Goal: Information Seeking & Learning: Learn about a topic

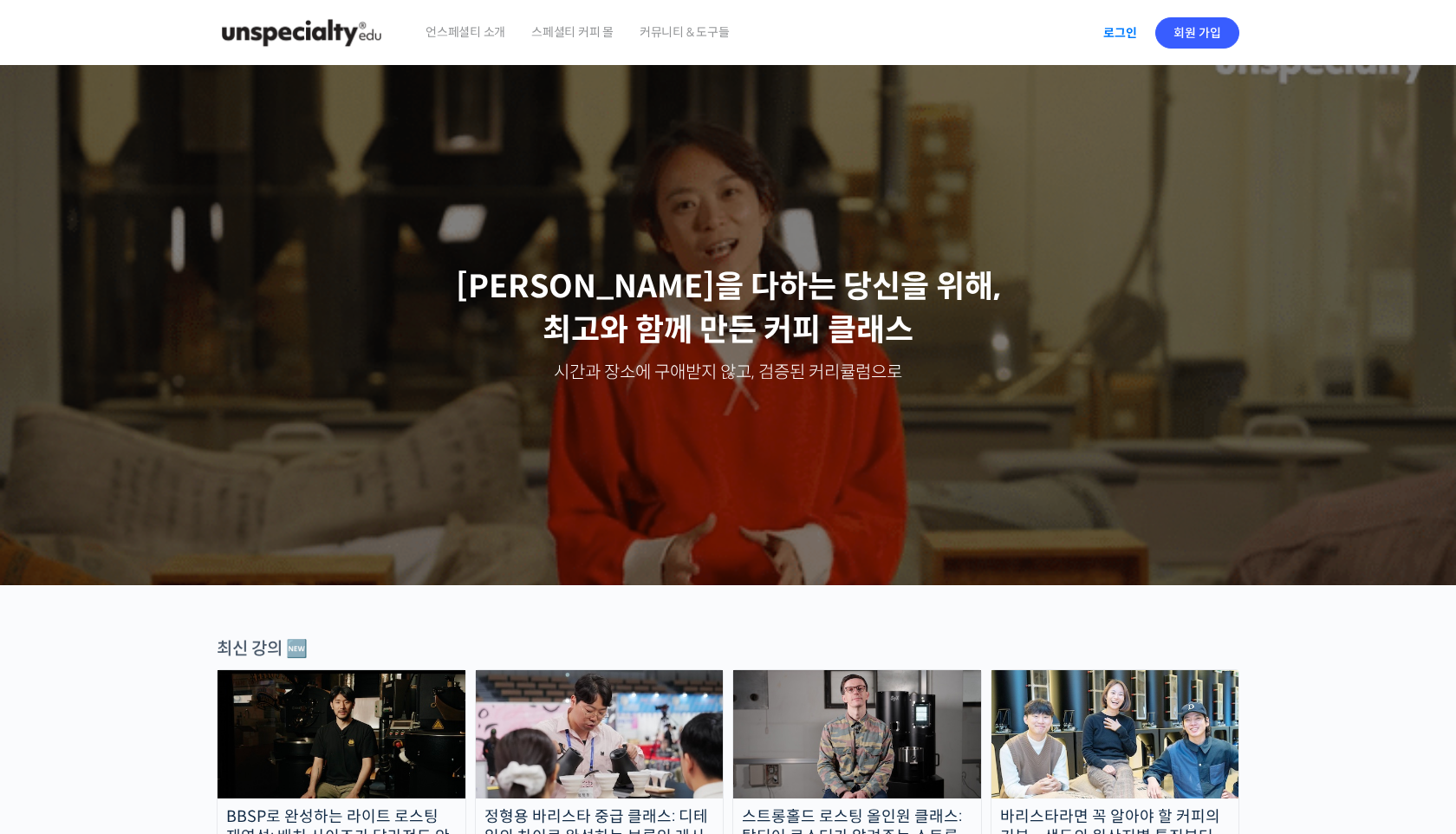
click at [1039, 36] on link "로그인" at bounding box center [1120, 32] width 55 height 40
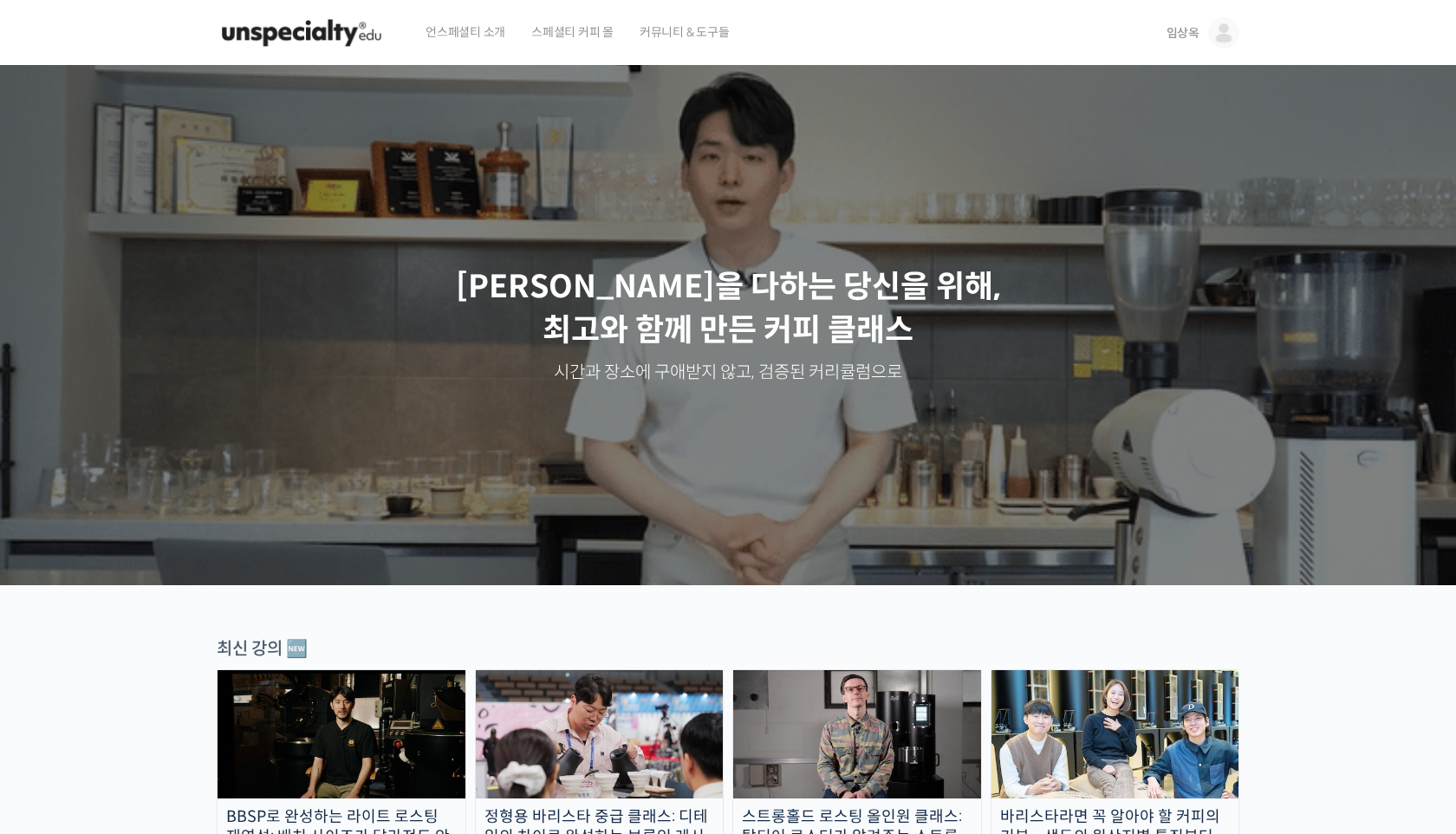
click at [1185, 31] on span "임상옥" at bounding box center [1183, 33] width 33 height 16
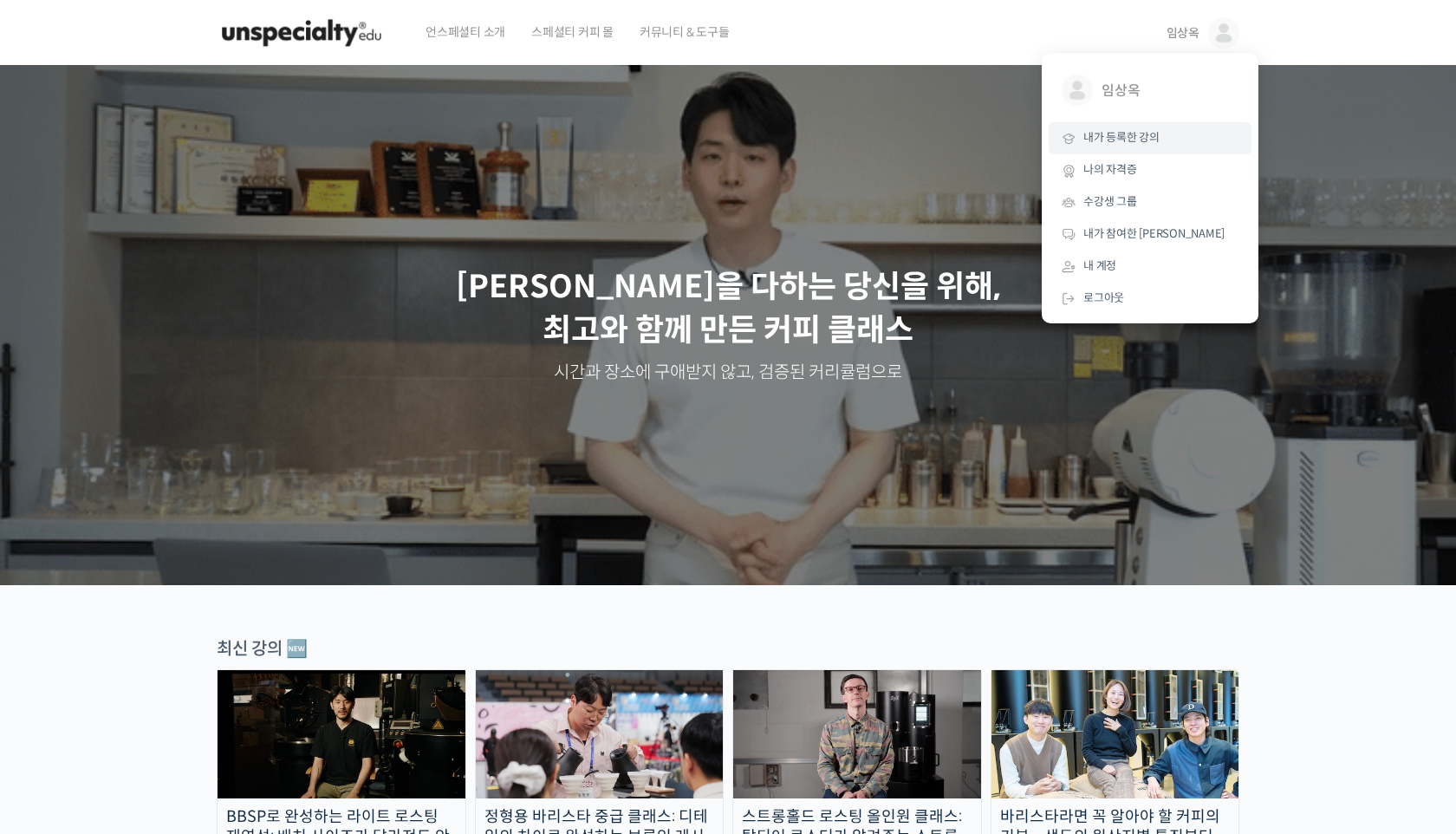
click at [1156, 139] on span "내가 등록한 강의" at bounding box center [1121, 137] width 76 height 15
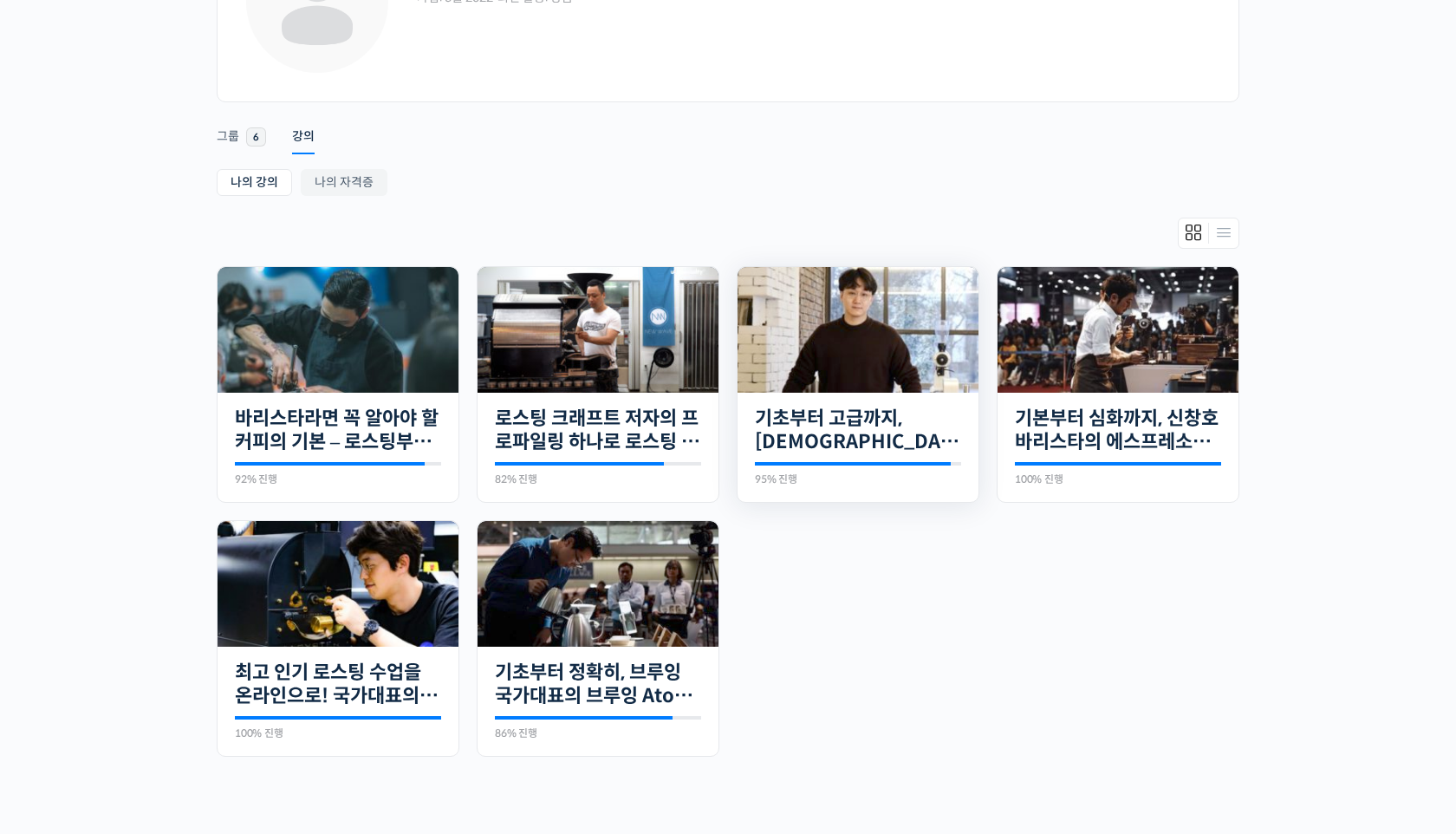
scroll to position [179, 0]
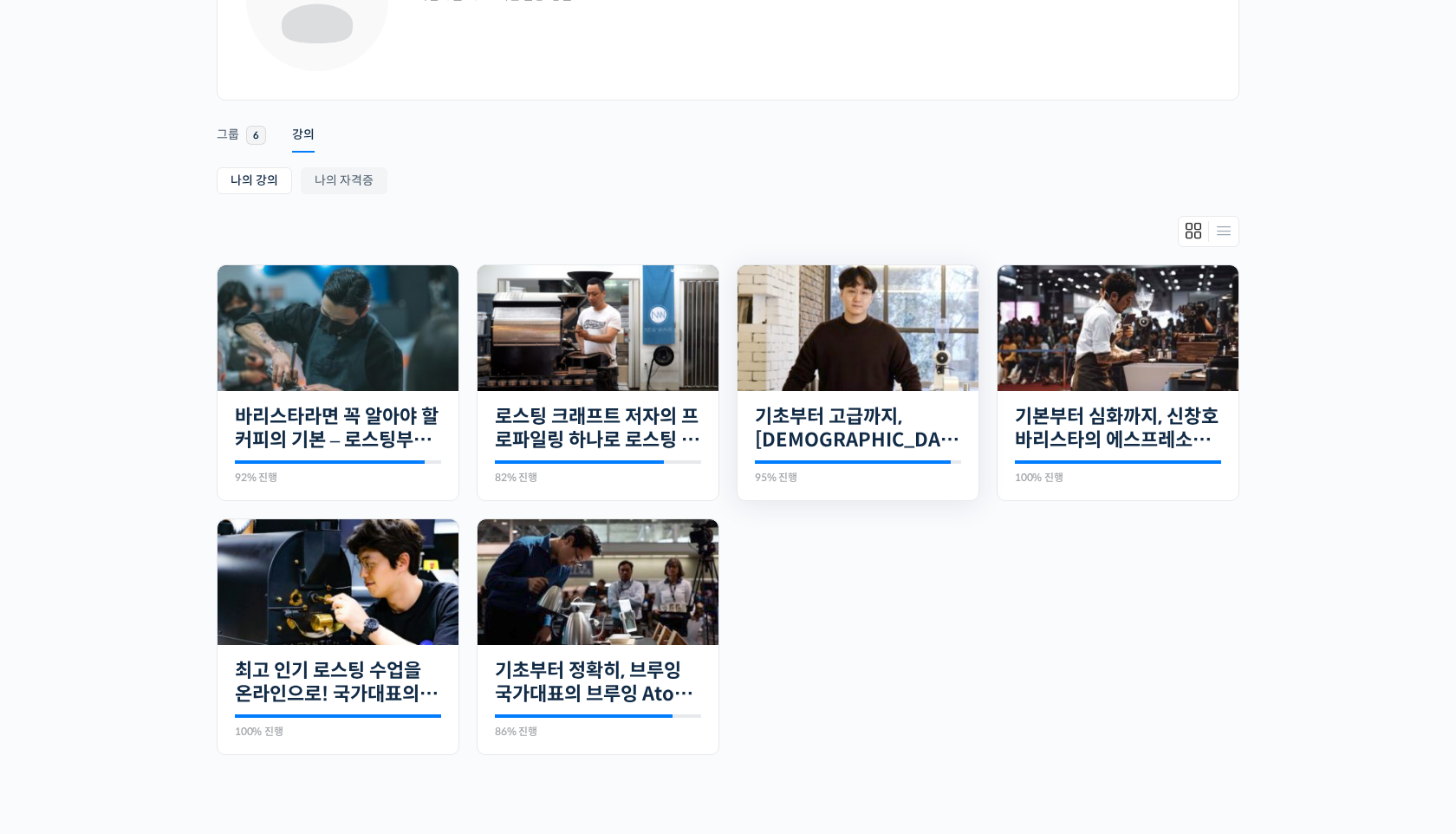
click at [827, 342] on img at bounding box center [858, 328] width 241 height 125
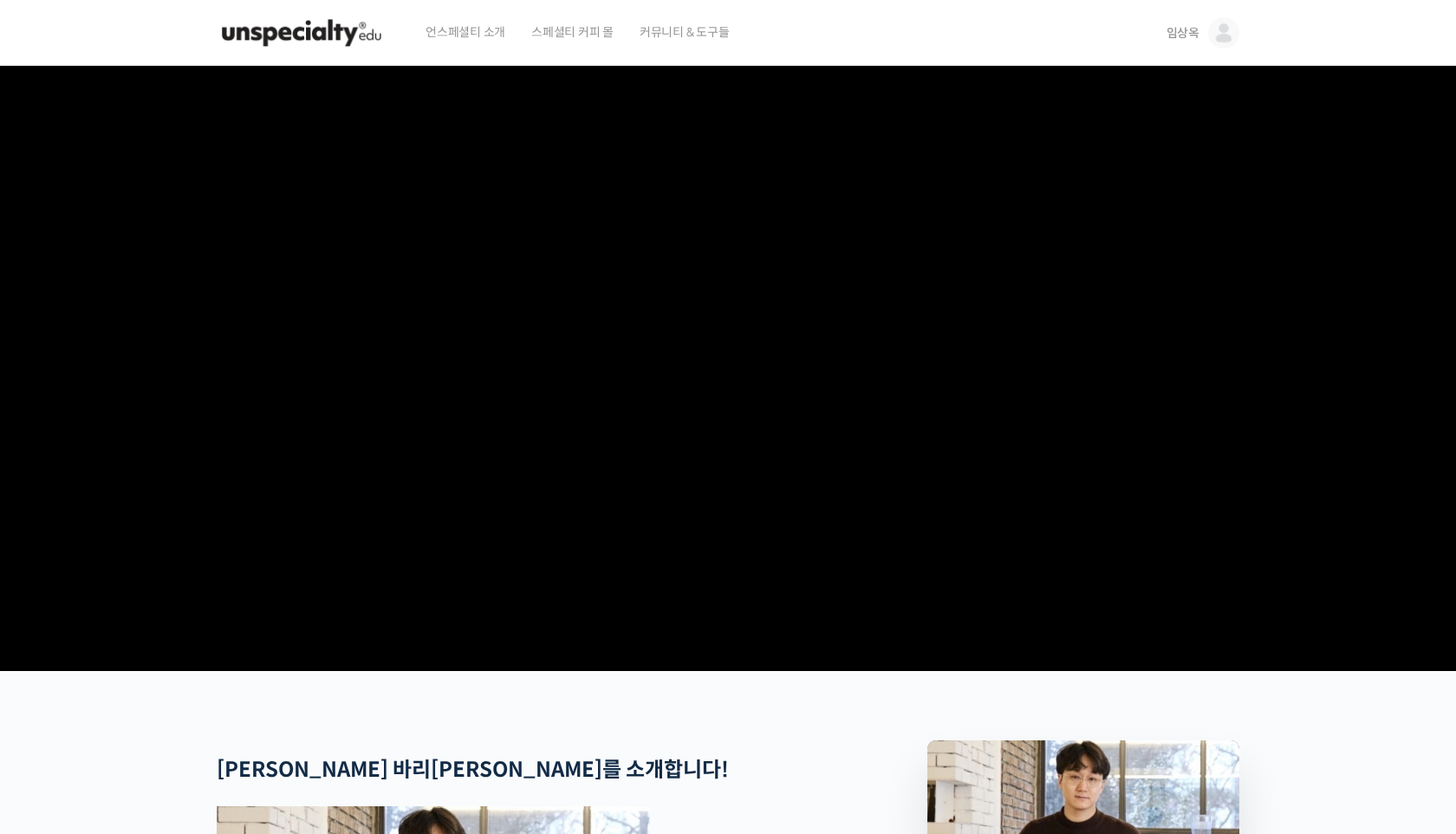
click at [1225, 39] on img at bounding box center [1223, 33] width 31 height 31
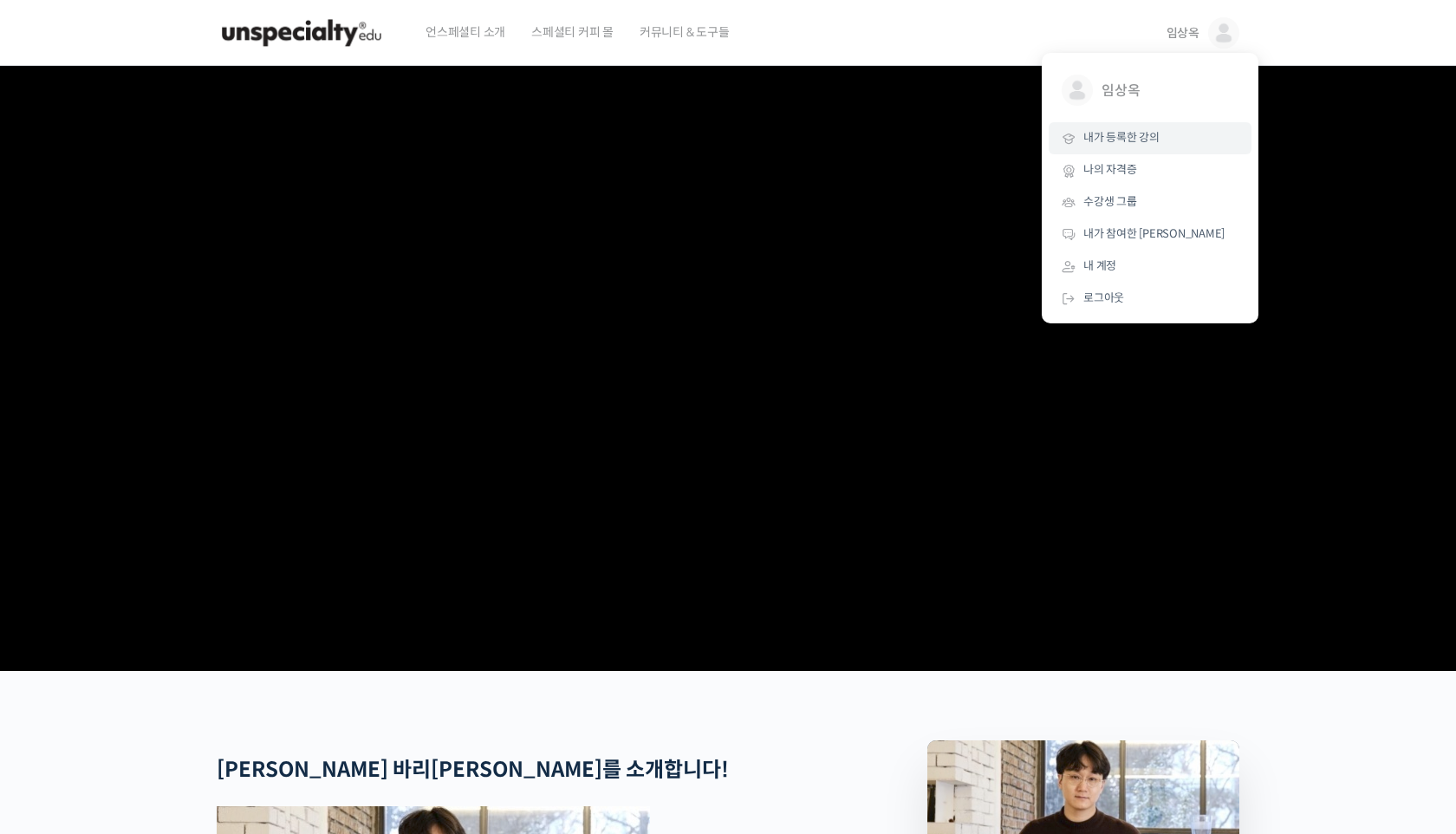
click at [1115, 140] on span "내가 등록한 강의" at bounding box center [1121, 137] width 76 height 15
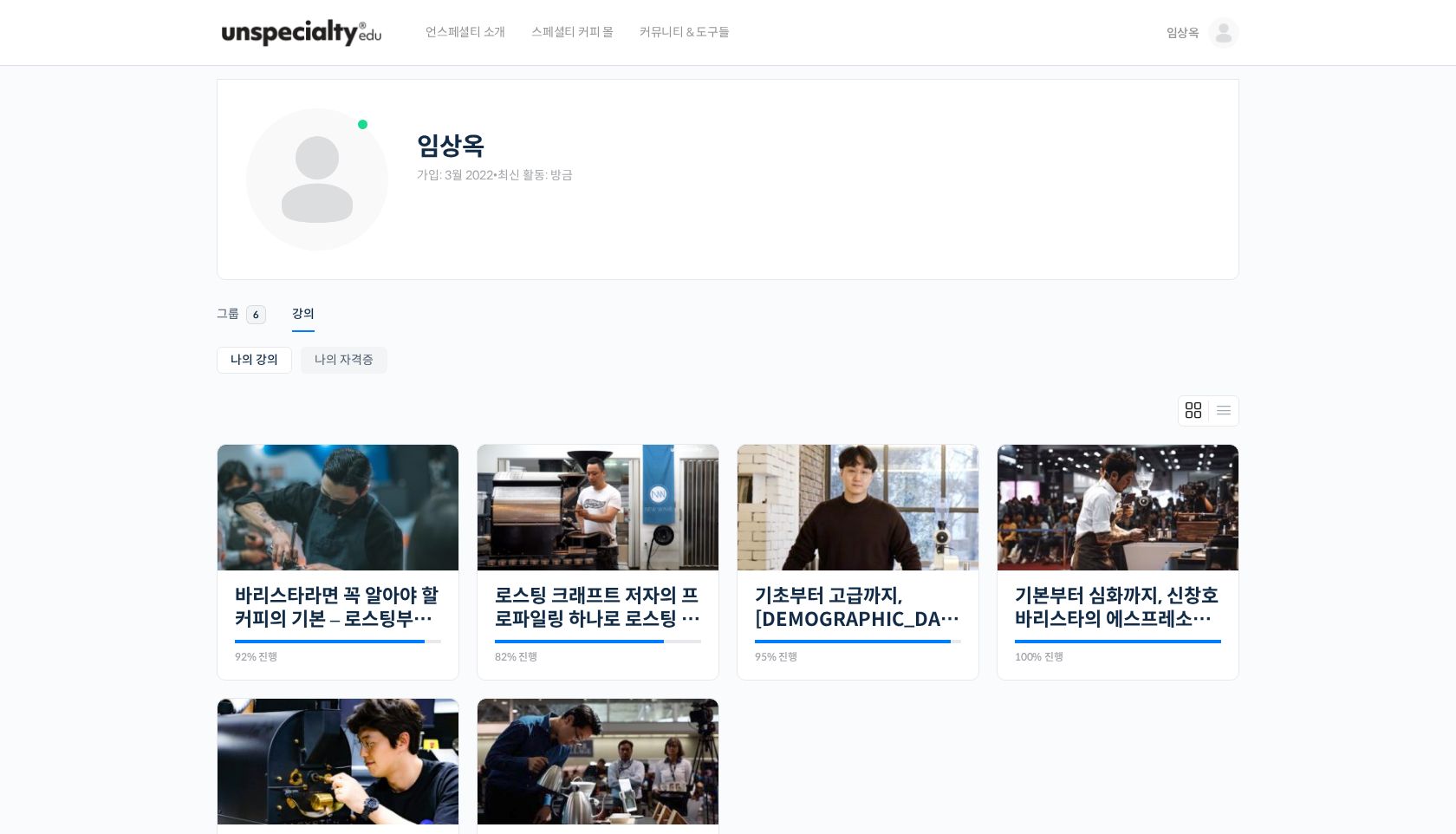
click at [1201, 33] on link "임상옥" at bounding box center [1203, 32] width 72 height 66
click at [1094, 306] on link "로그아웃" at bounding box center [1150, 299] width 203 height 32
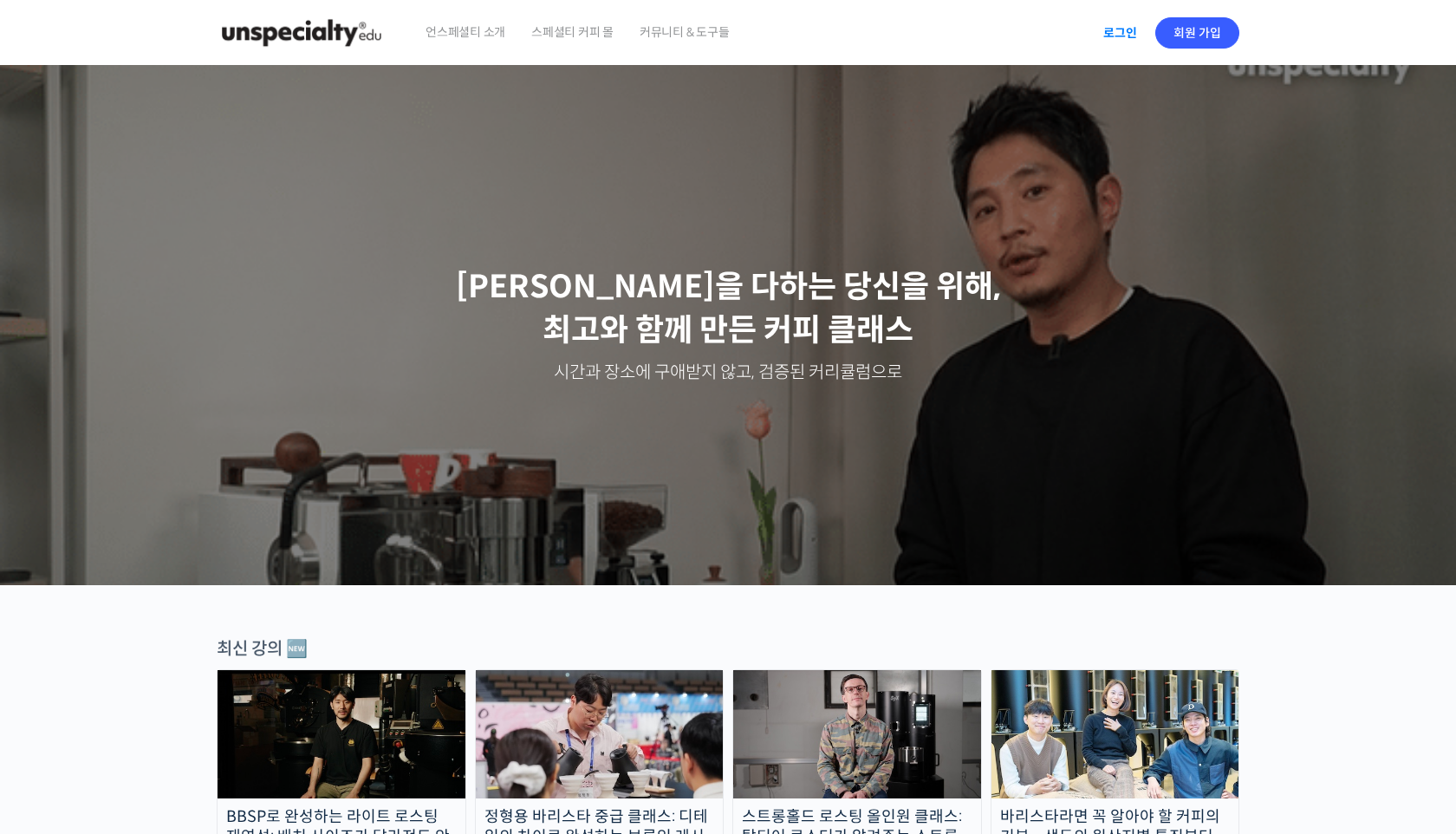
click at [1126, 36] on link "로그인" at bounding box center [1120, 32] width 55 height 40
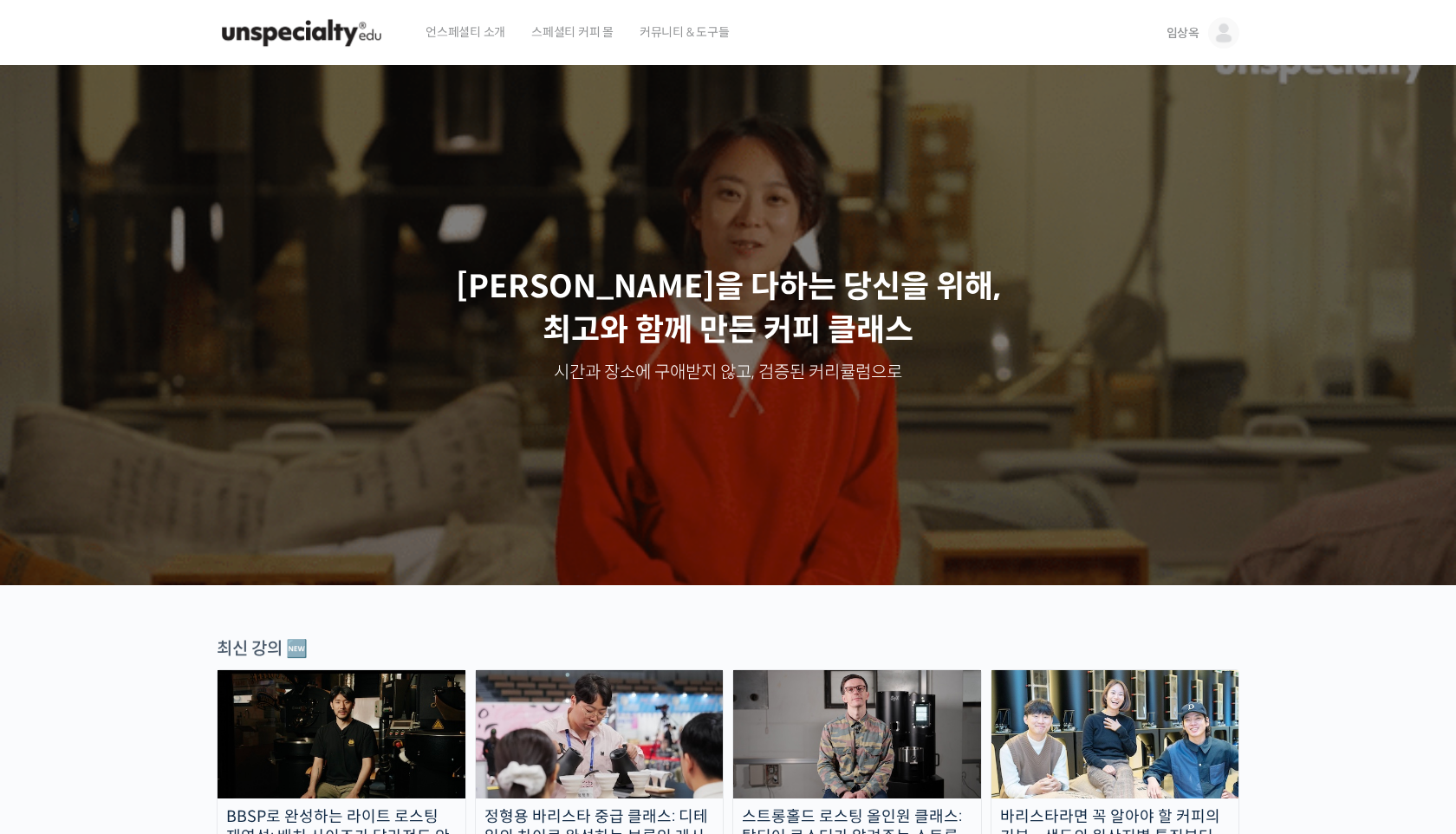
click at [1184, 35] on span "임상옥" at bounding box center [1183, 33] width 33 height 16
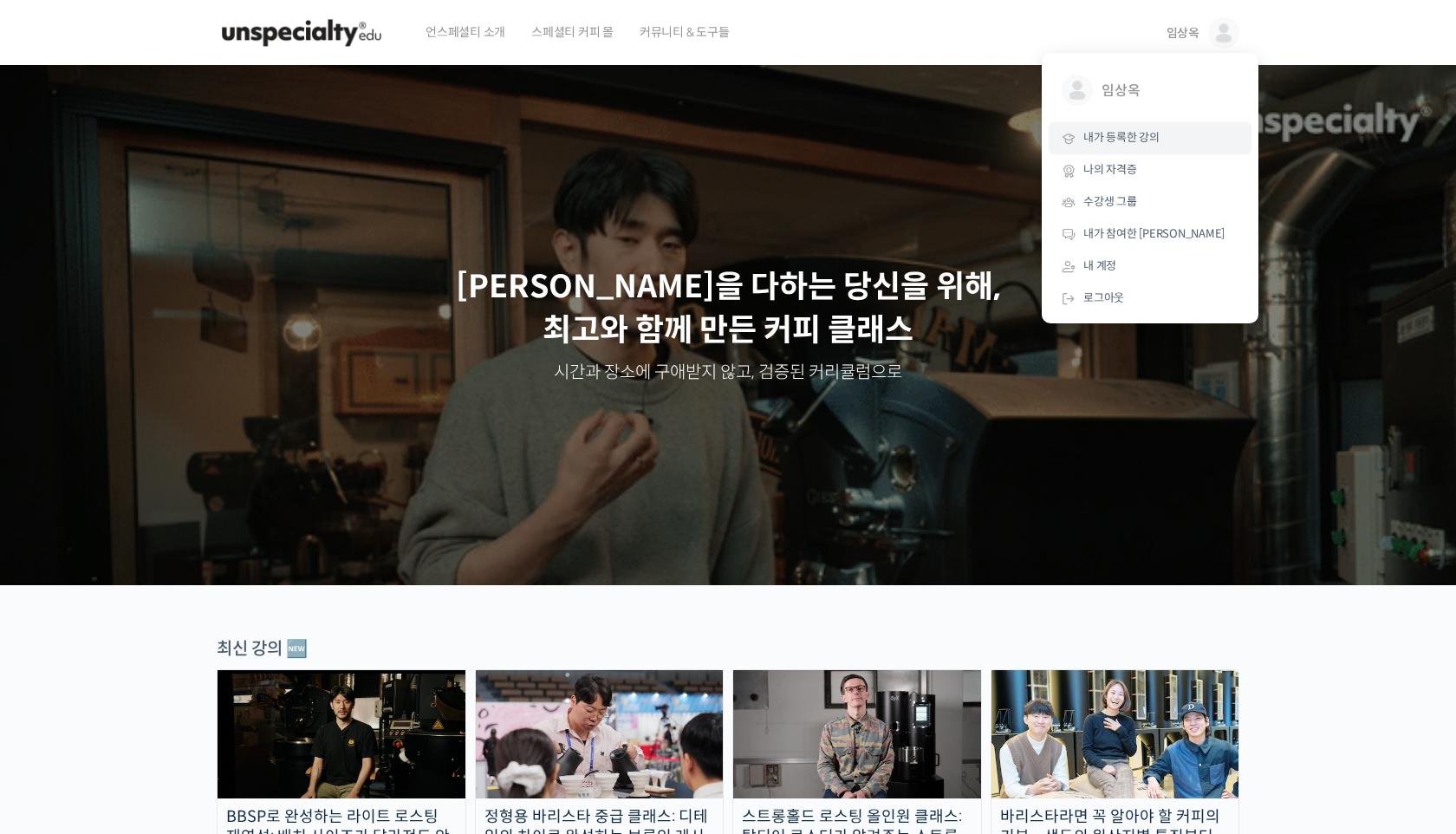
click at [1109, 149] on link "내가 등록한 강의" at bounding box center [1150, 138] width 203 height 32
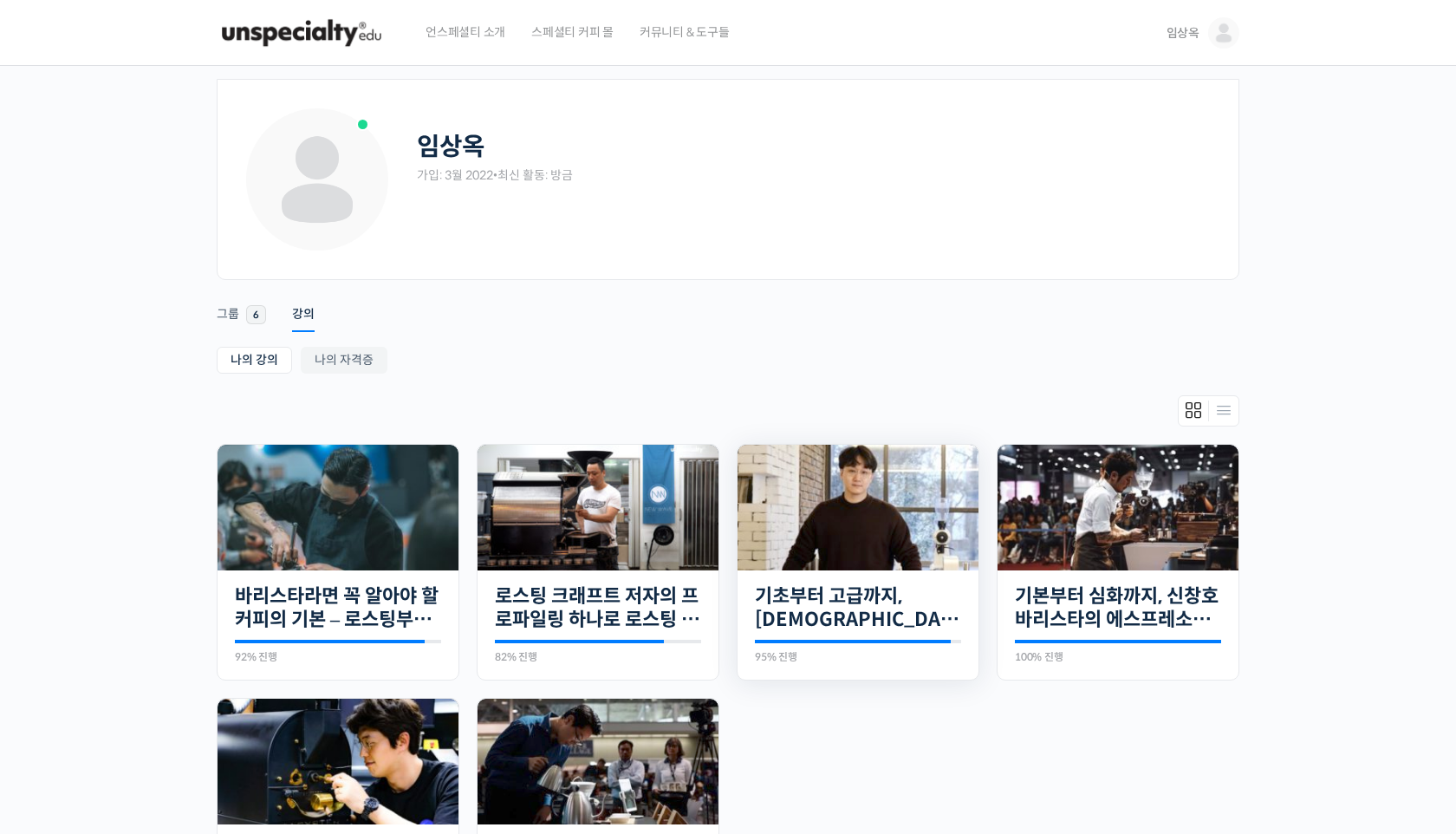
click at [885, 519] on img at bounding box center [858, 507] width 241 height 125
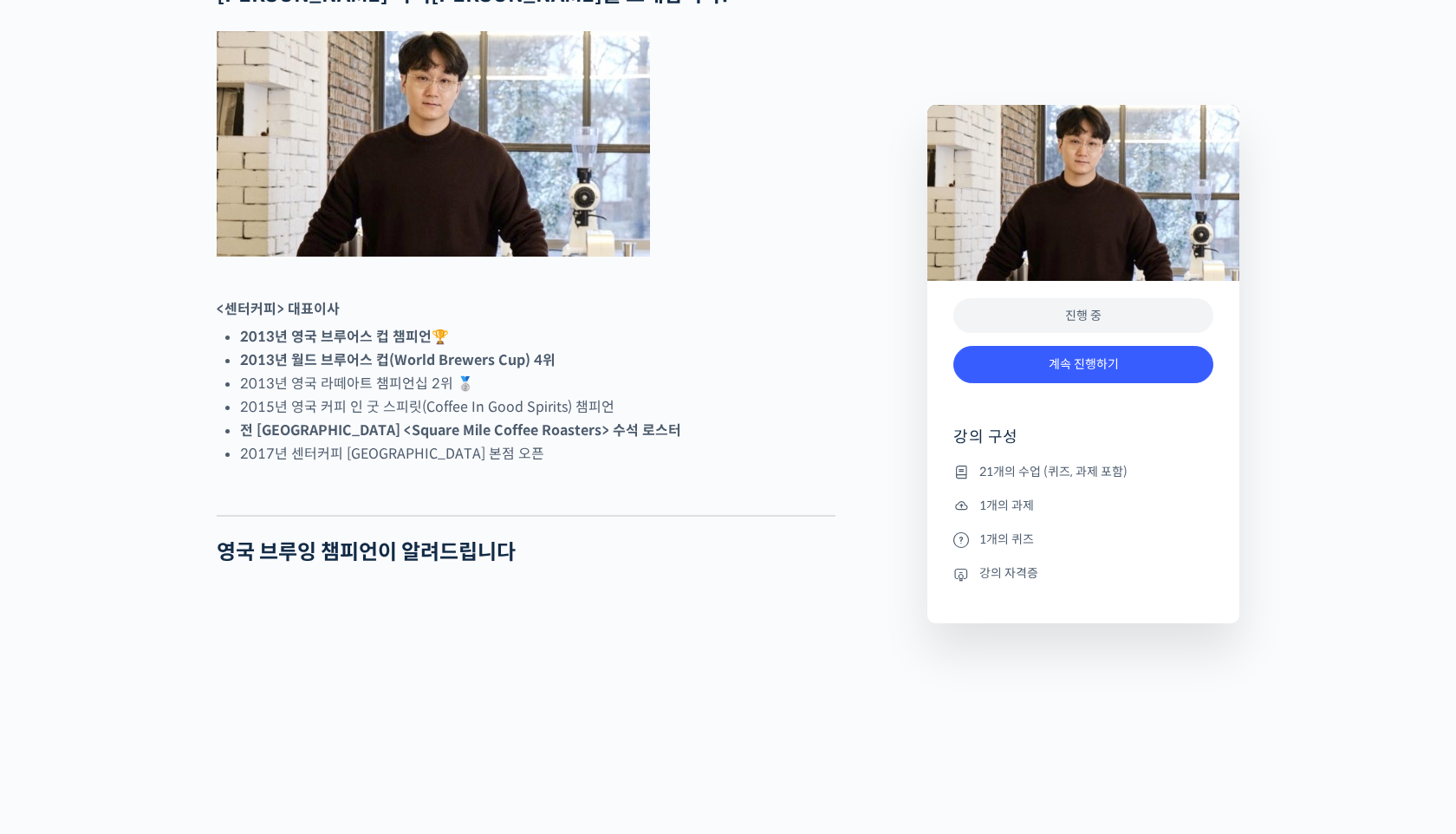
scroll to position [776, 0]
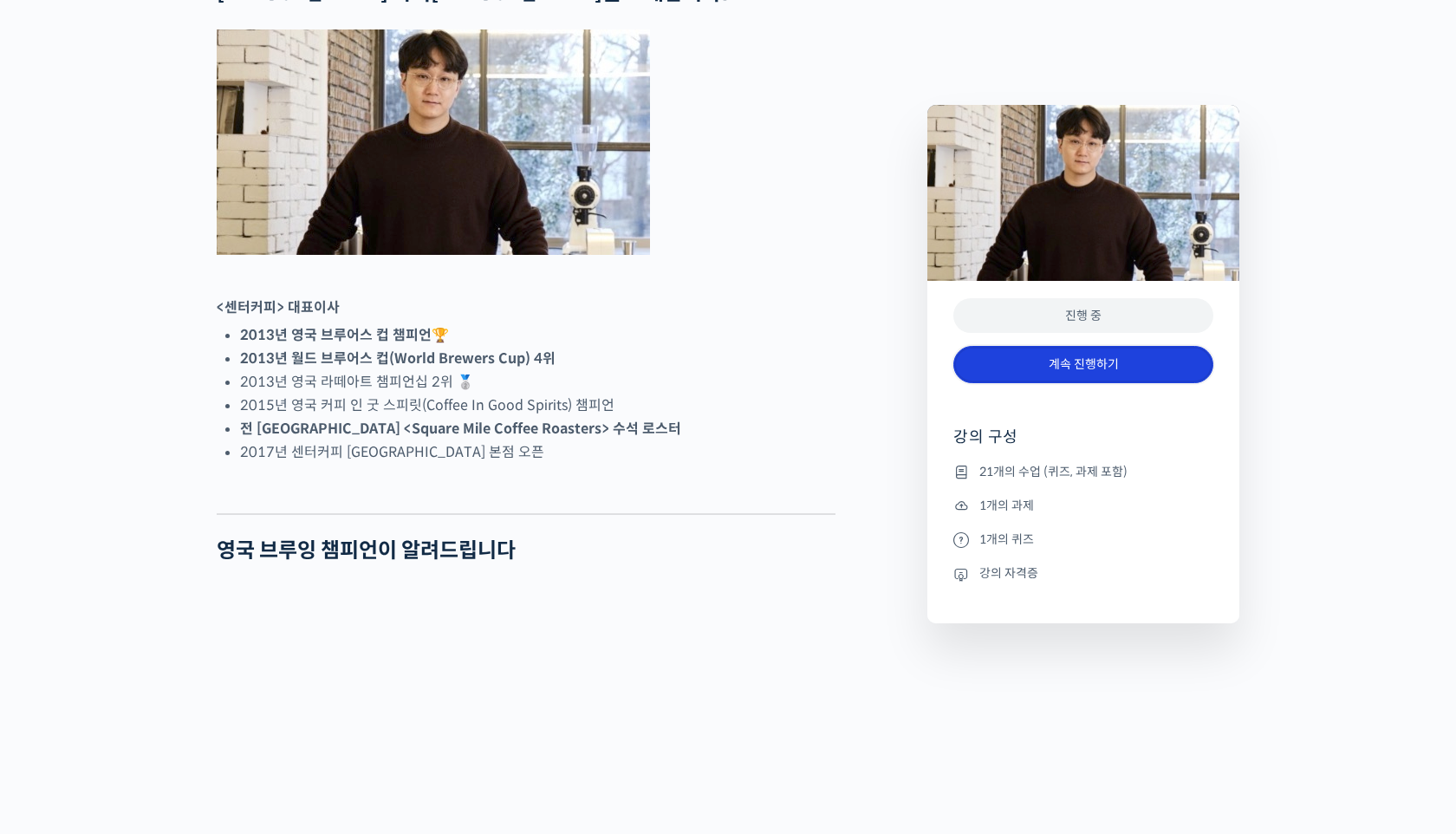
click at [1073, 361] on link "계속 진행하기" at bounding box center [1083, 364] width 260 height 37
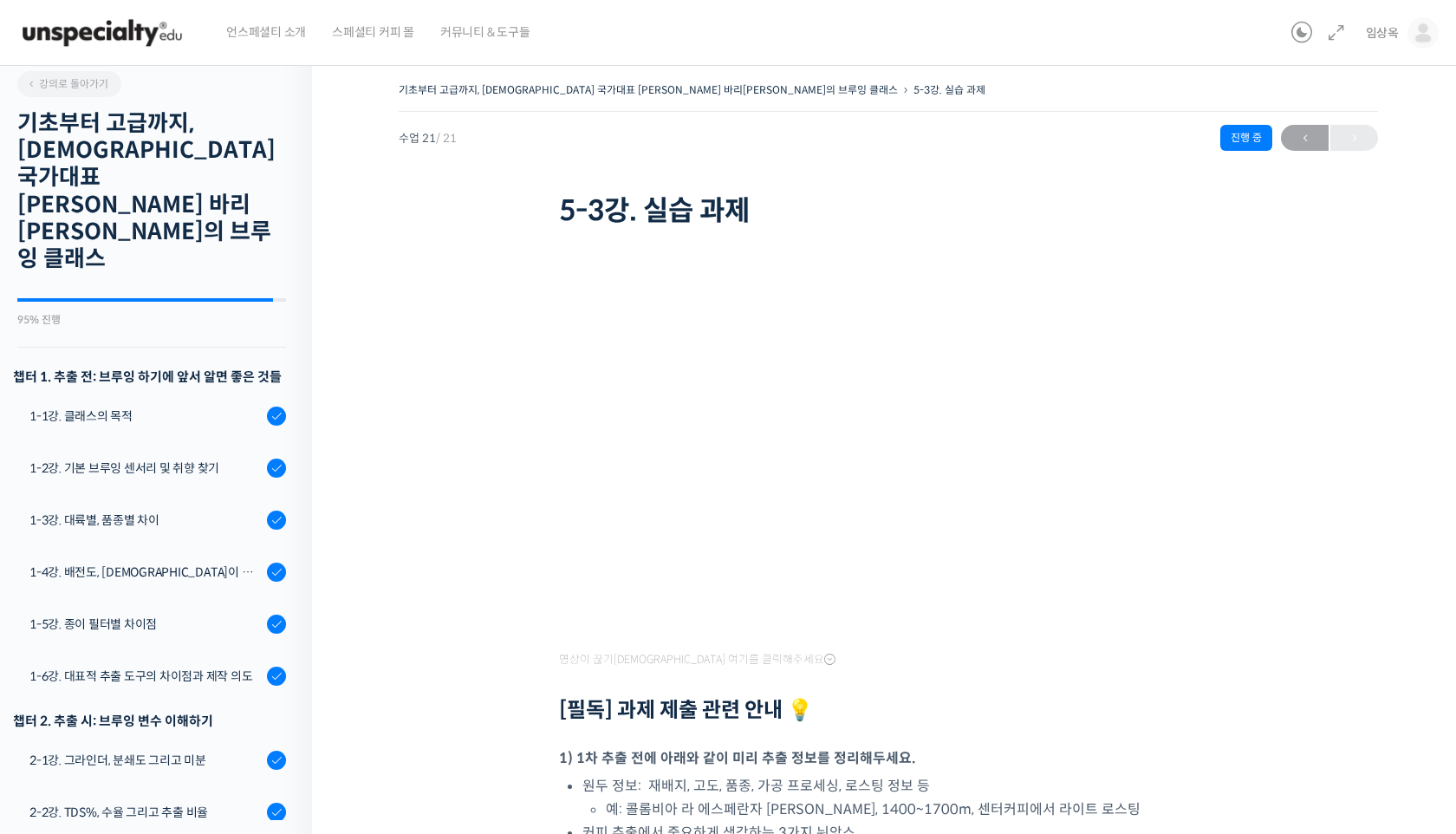
scroll to position [1, 0]
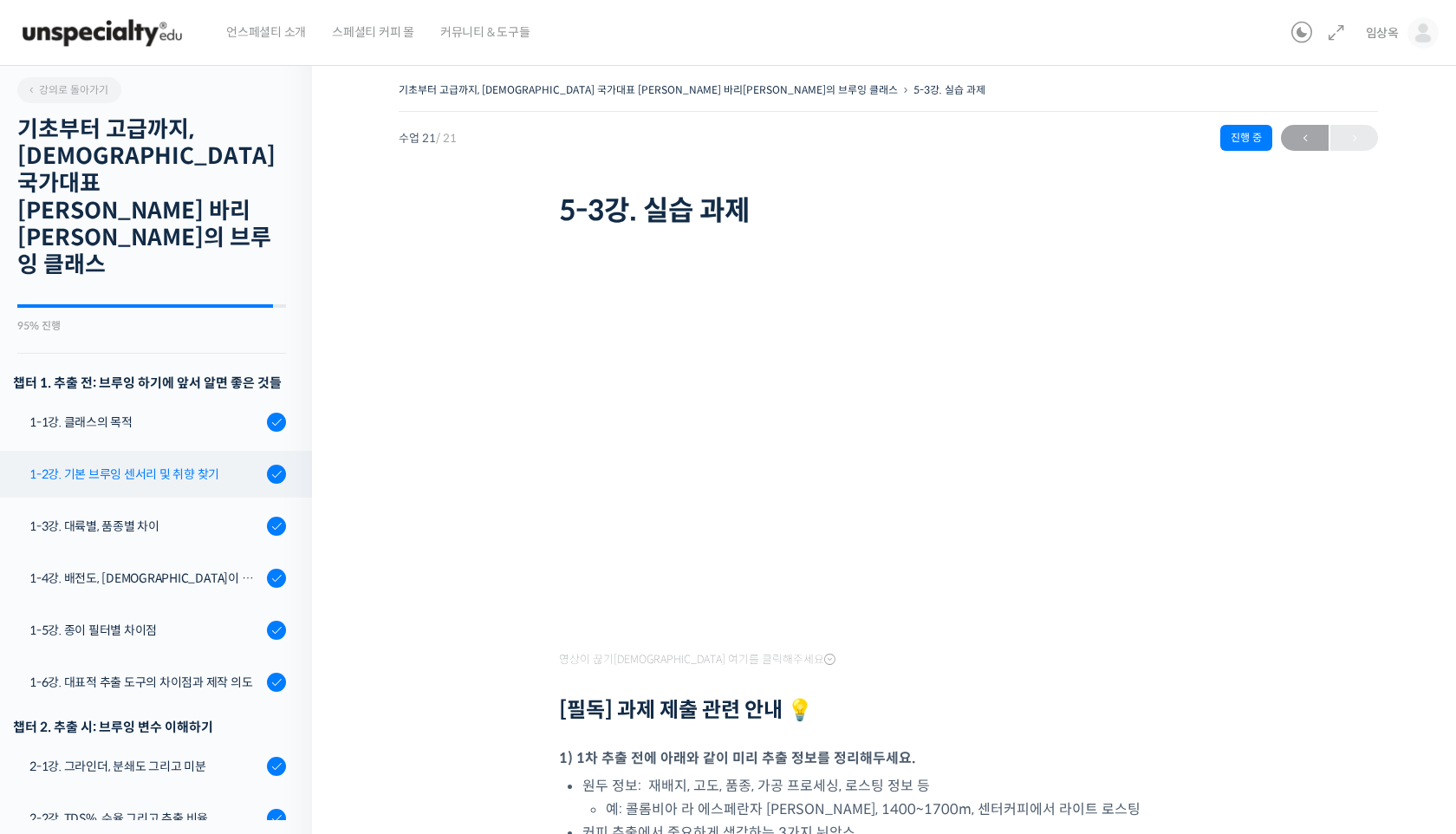
click at [99, 465] on div "1-2강. 기본 브루잉 센서리 및 취향 찾기" at bounding box center [145, 474] width 232 height 19
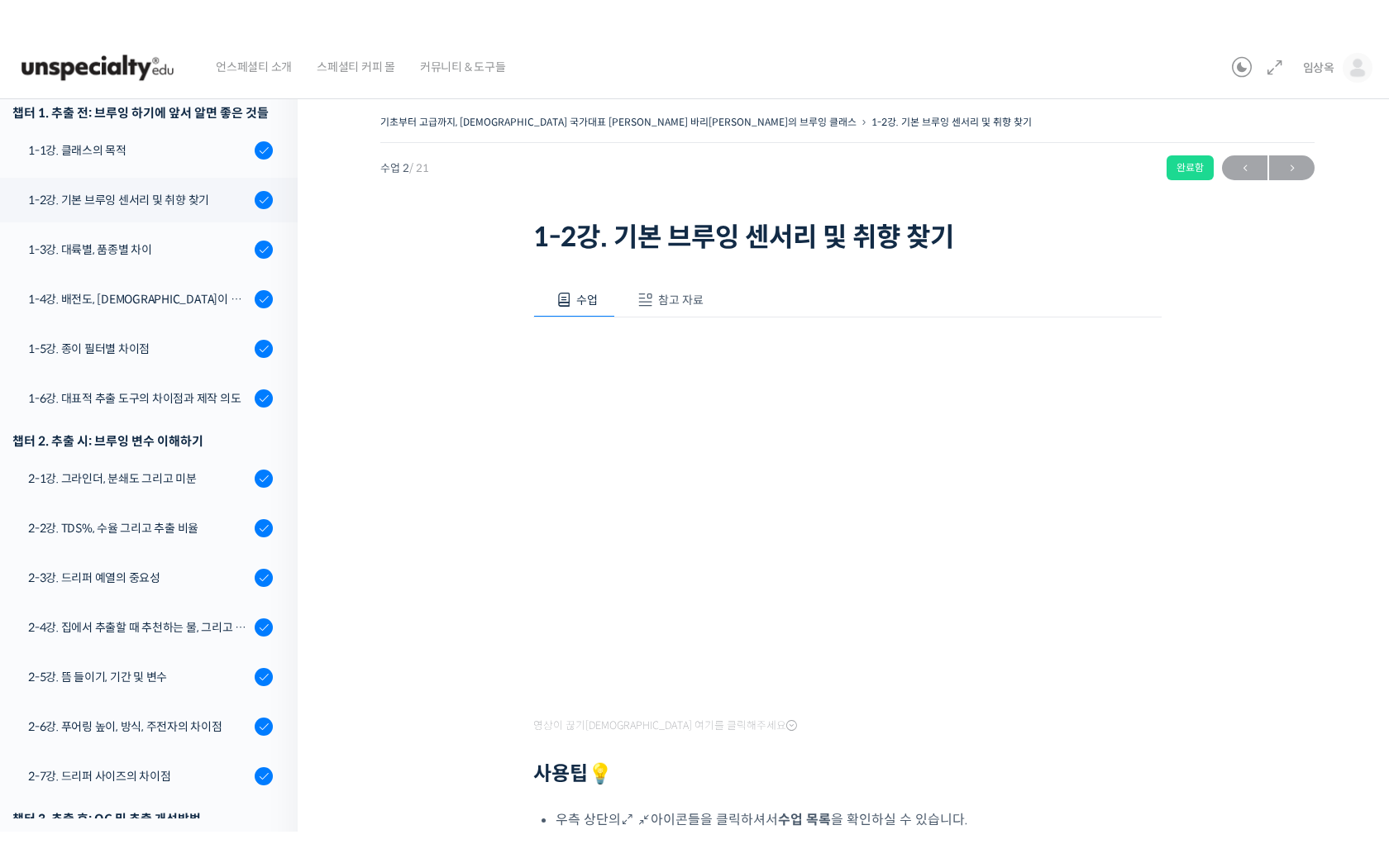
scroll to position [290, 0]
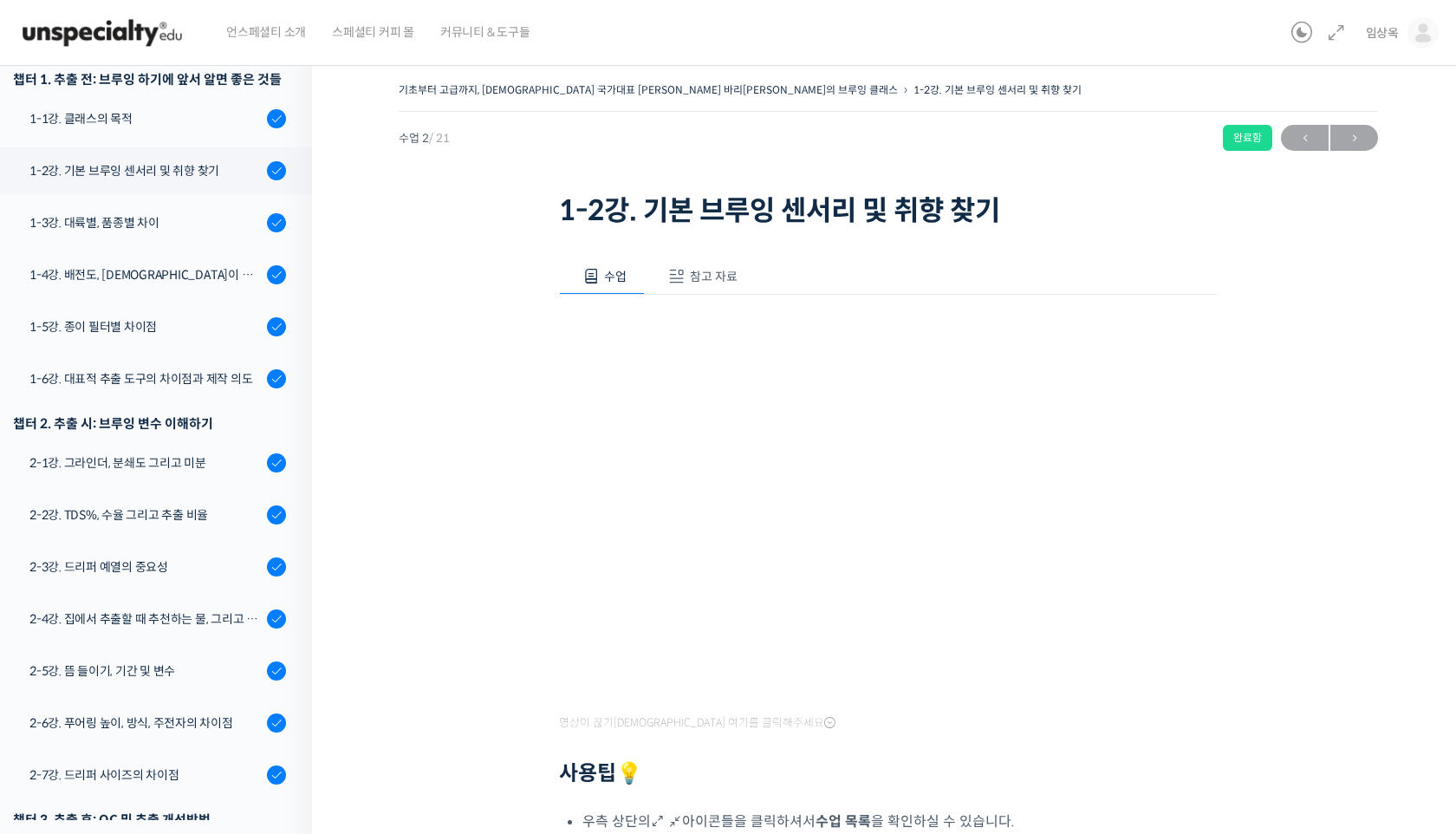
click at [1355, 679] on div "기초부터 고급까지, 영국 국가대표 박상호 바리스타의 브루잉 클래스 1-2강. 기본 브루잉 센서리 및 취향 찾기 완료함 수업 2 / 21 완료함…" at bounding box center [887, 579] width 979 height 1003
